Goal: Information Seeking & Learning: Find specific fact

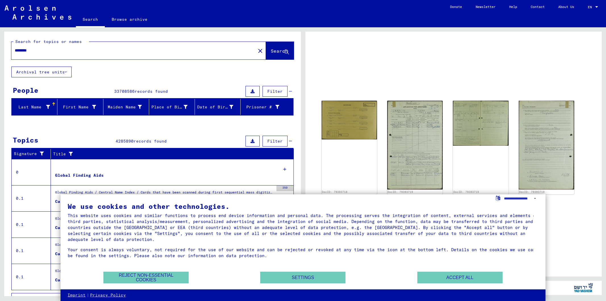
click at [345, 123] on img at bounding box center [349, 120] width 55 height 39
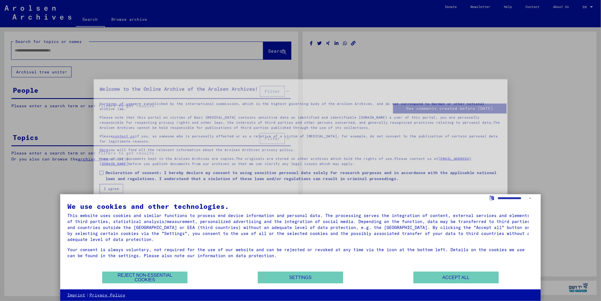
type input "********"
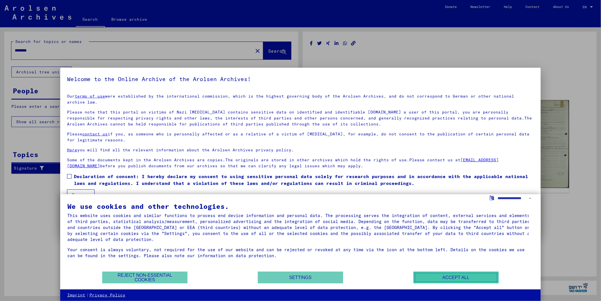
click at [465, 279] on button "Accept all" at bounding box center [456, 277] width 85 height 12
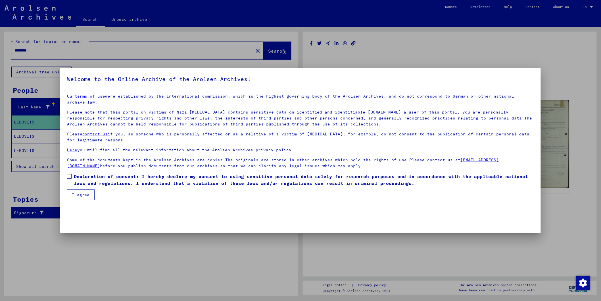
click at [74, 173] on span "Declaration of consent: I hereby declare my consent to using sensitive personal…" at bounding box center [304, 180] width 461 height 14
click at [78, 189] on button "I agree" at bounding box center [81, 194] width 28 height 11
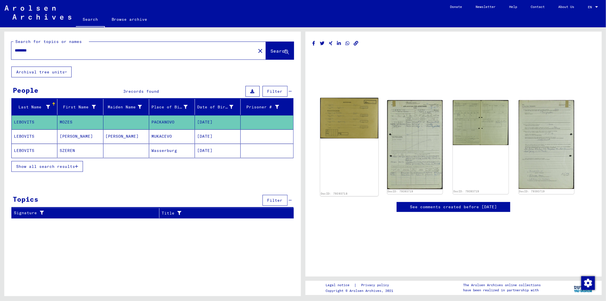
click at [341, 117] on img at bounding box center [349, 118] width 58 height 41
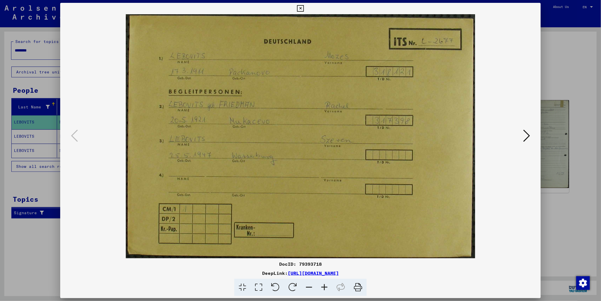
click at [527, 134] on icon at bounding box center [527, 136] width 7 height 14
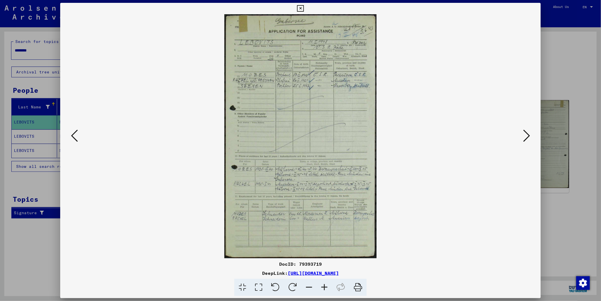
click at [527, 134] on icon at bounding box center [527, 136] width 7 height 14
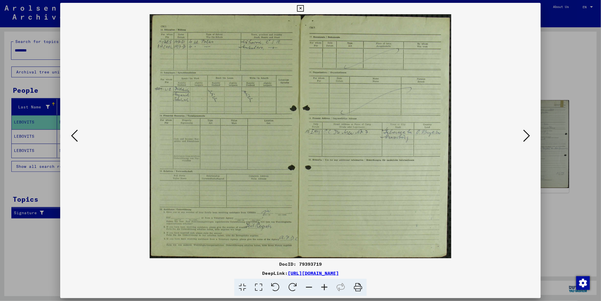
click at [527, 134] on icon at bounding box center [527, 136] width 7 height 14
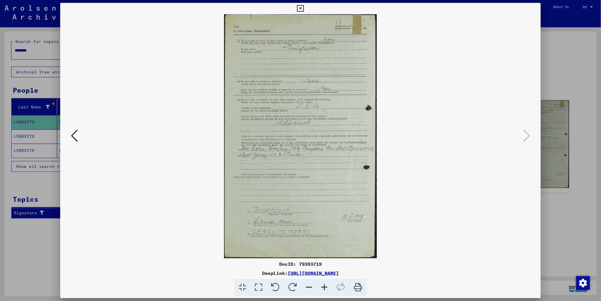
click at [558, 95] on div at bounding box center [300, 150] width 601 height 301
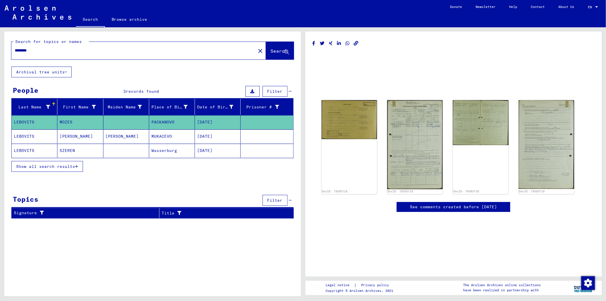
click at [67, 136] on mat-cell "[PERSON_NAME]" at bounding box center [80, 136] width 46 height 14
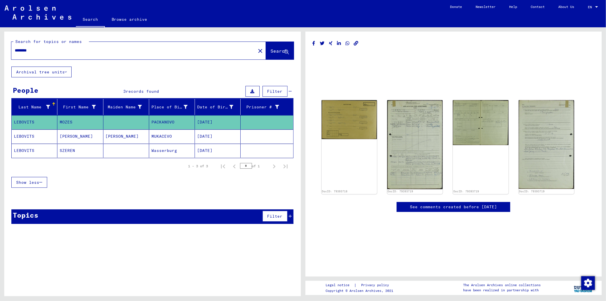
click at [38, 136] on mat-cell "LEBOVITS" at bounding box center [35, 136] width 46 height 14
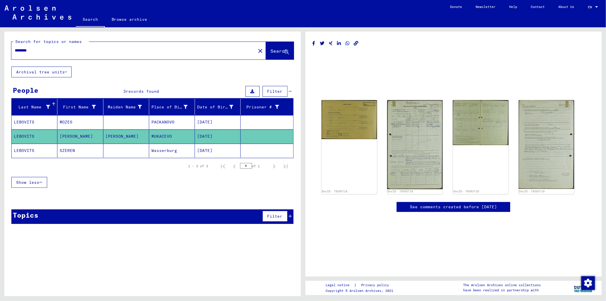
click at [42, 154] on mat-cell "LEBOVITS" at bounding box center [35, 151] width 46 height 14
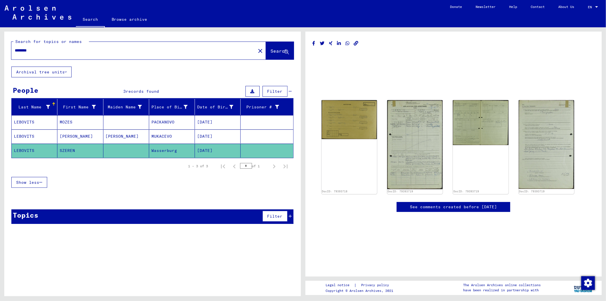
click at [49, 139] on mat-cell "LEBOVITS" at bounding box center [35, 136] width 46 height 14
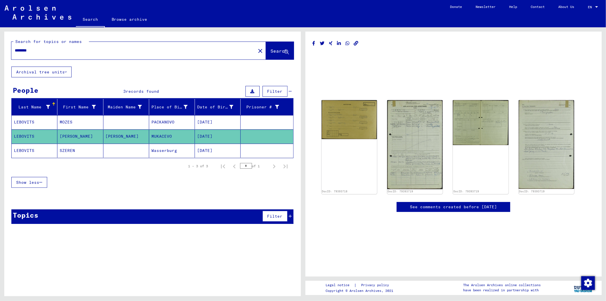
click at [58, 123] on mat-cell "MOZES" at bounding box center [80, 122] width 46 height 14
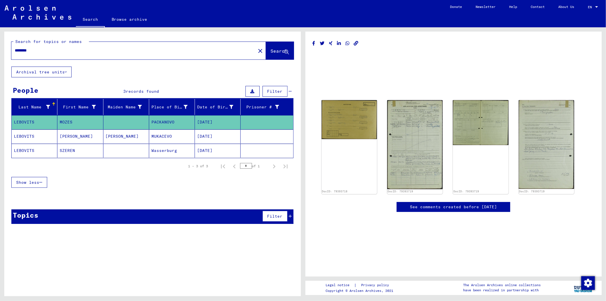
click at [60, 139] on mat-cell "[PERSON_NAME]" at bounding box center [80, 136] width 46 height 14
